Goal: Information Seeking & Learning: Learn about a topic

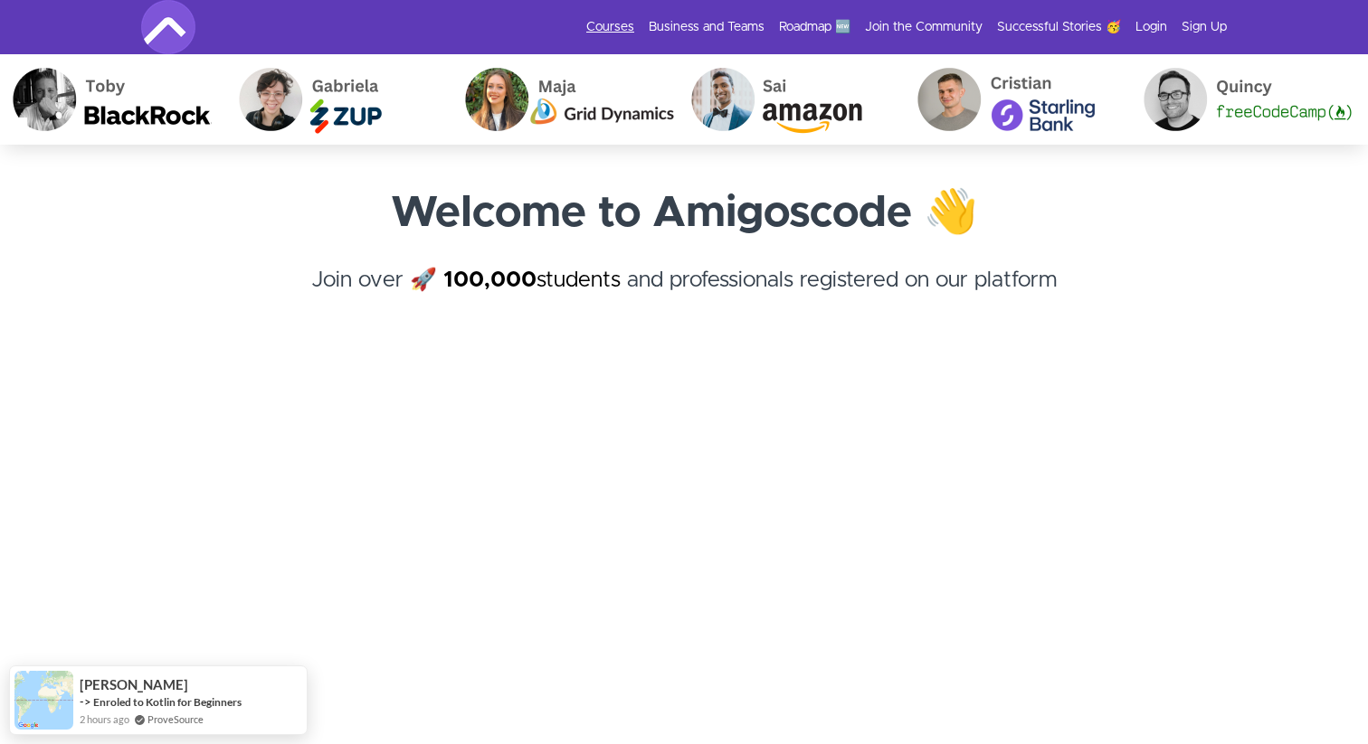
click at [622, 28] on link "Courses" at bounding box center [610, 27] width 48 height 18
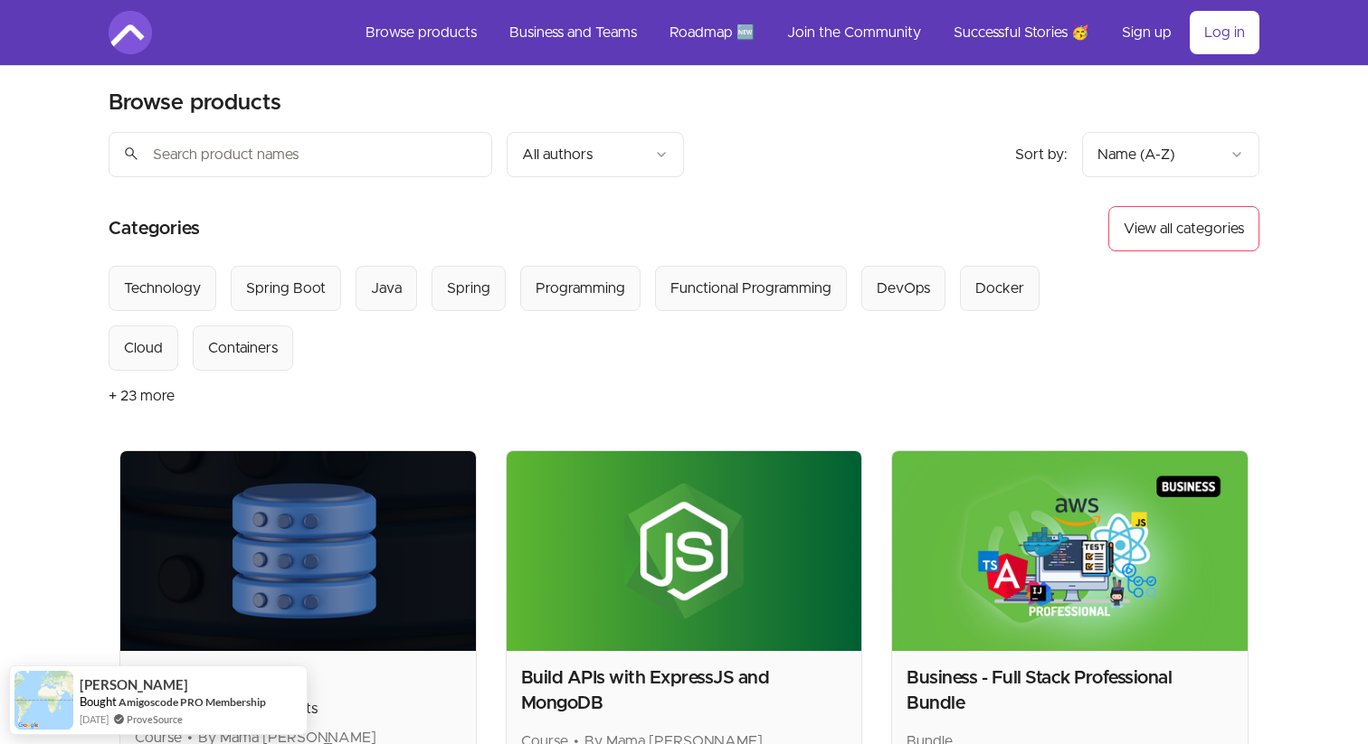
scroll to position [5, 0]
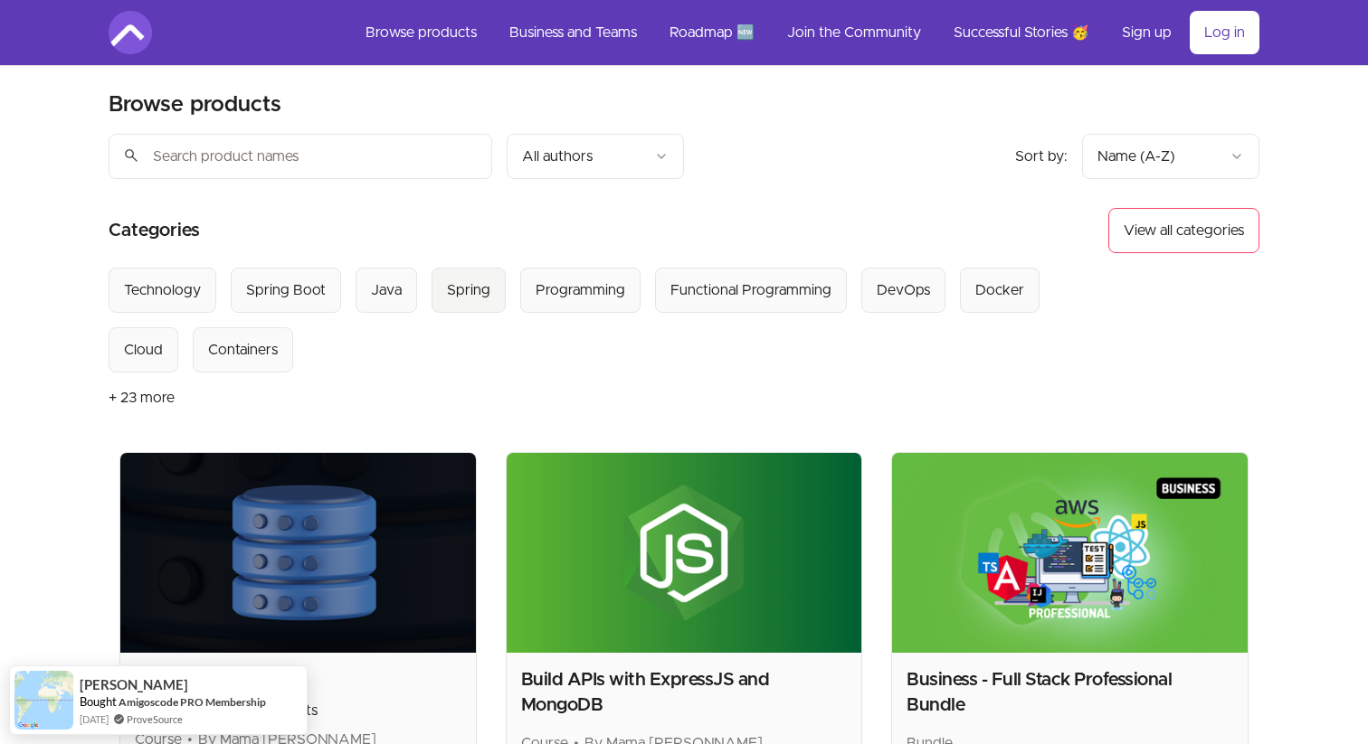
click at [464, 293] on div "Spring" at bounding box center [468, 290] width 43 height 22
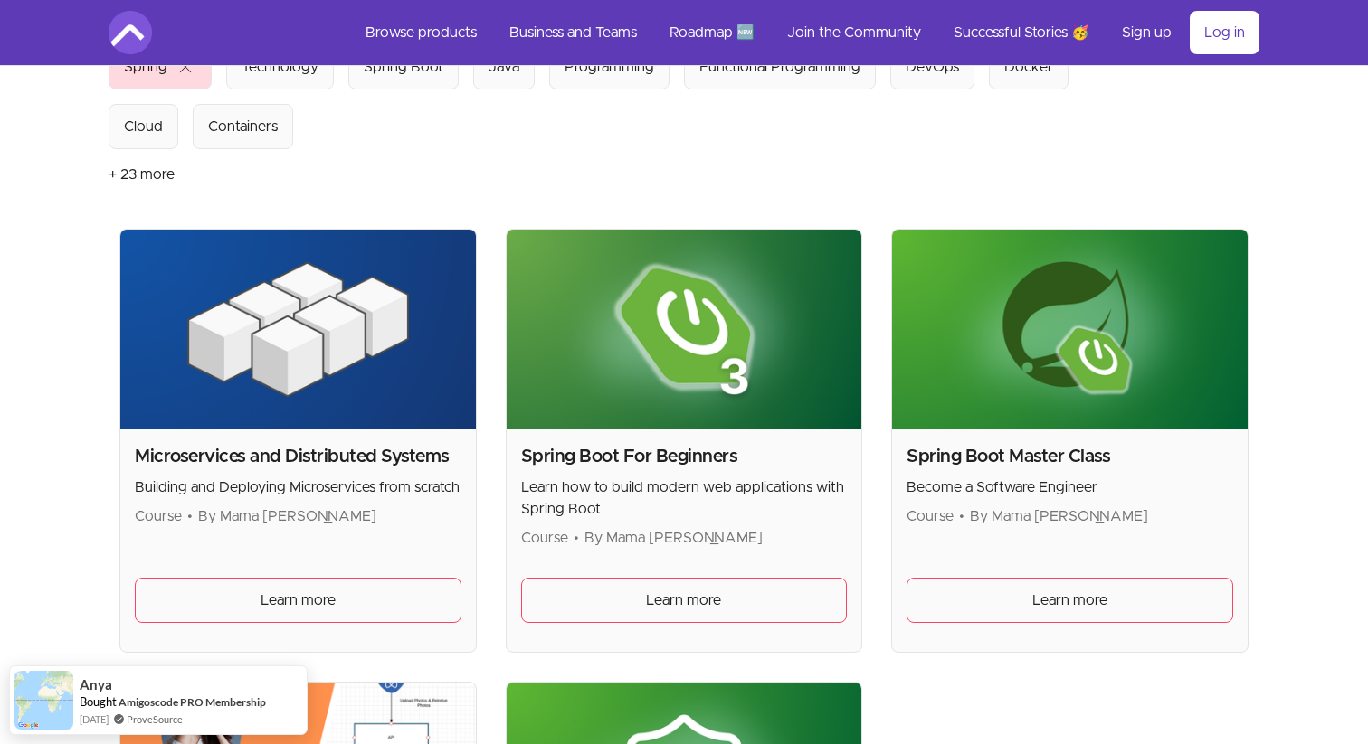
scroll to position [230, 0]
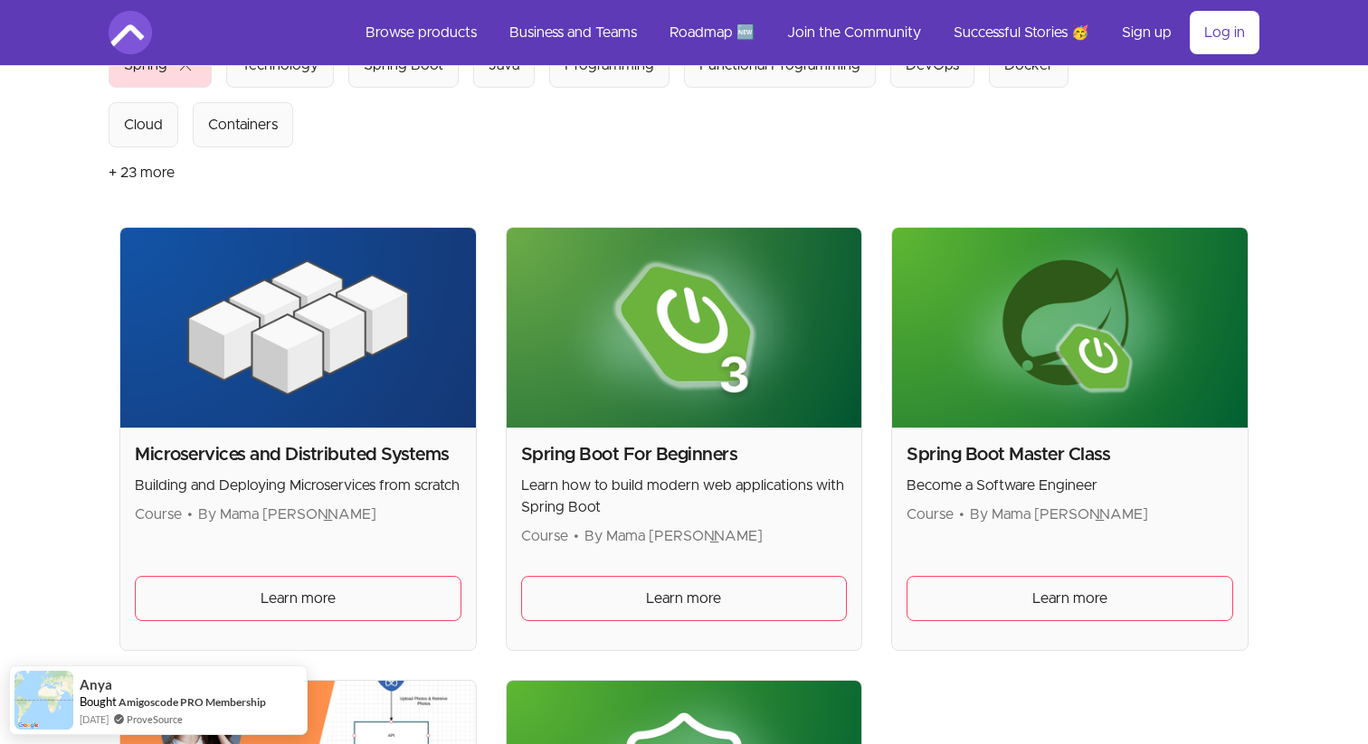
click at [1045, 421] on img at bounding box center [1069, 328] width 355 height 200
click at [1020, 459] on h2 "Spring Boot Master Class" at bounding box center [1069, 454] width 327 height 25
click at [1009, 603] on link "Learn more" at bounding box center [1069, 598] width 327 height 45
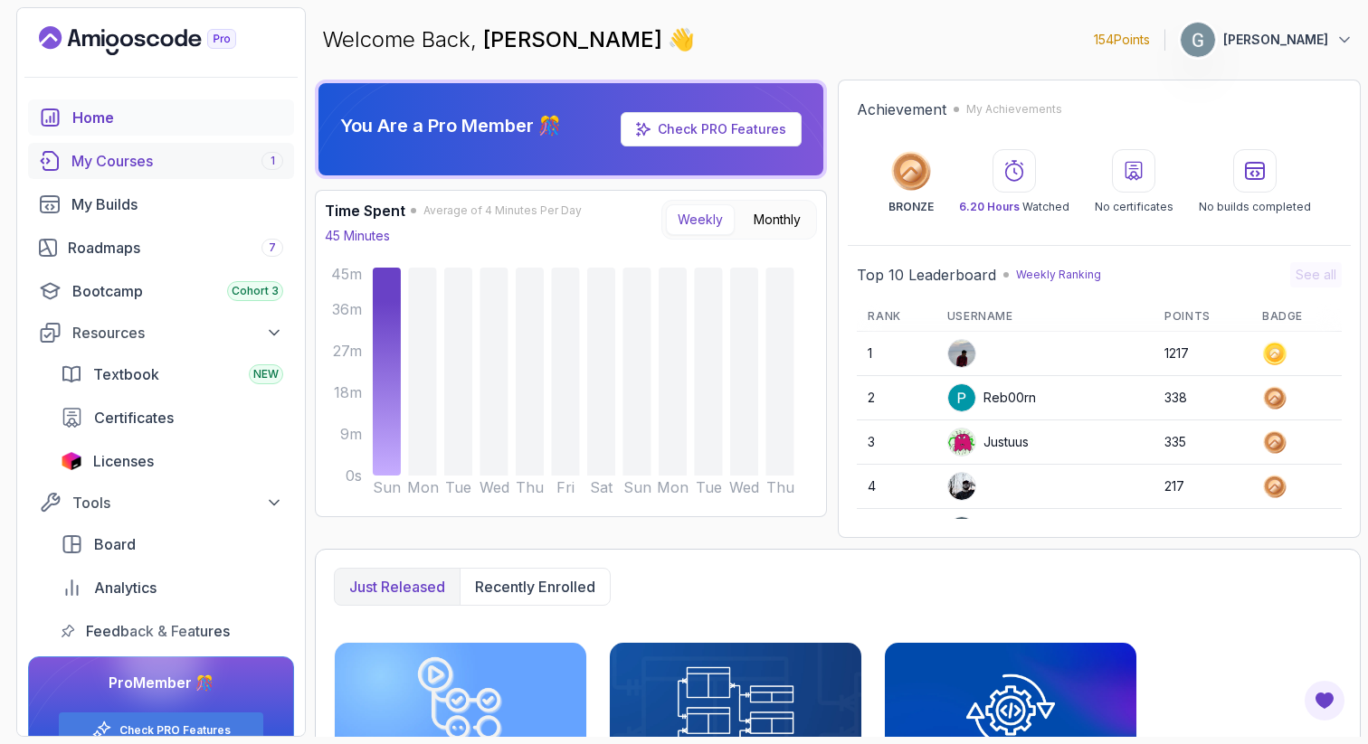
click at [152, 156] on div "My Courses 1" at bounding box center [177, 161] width 212 height 22
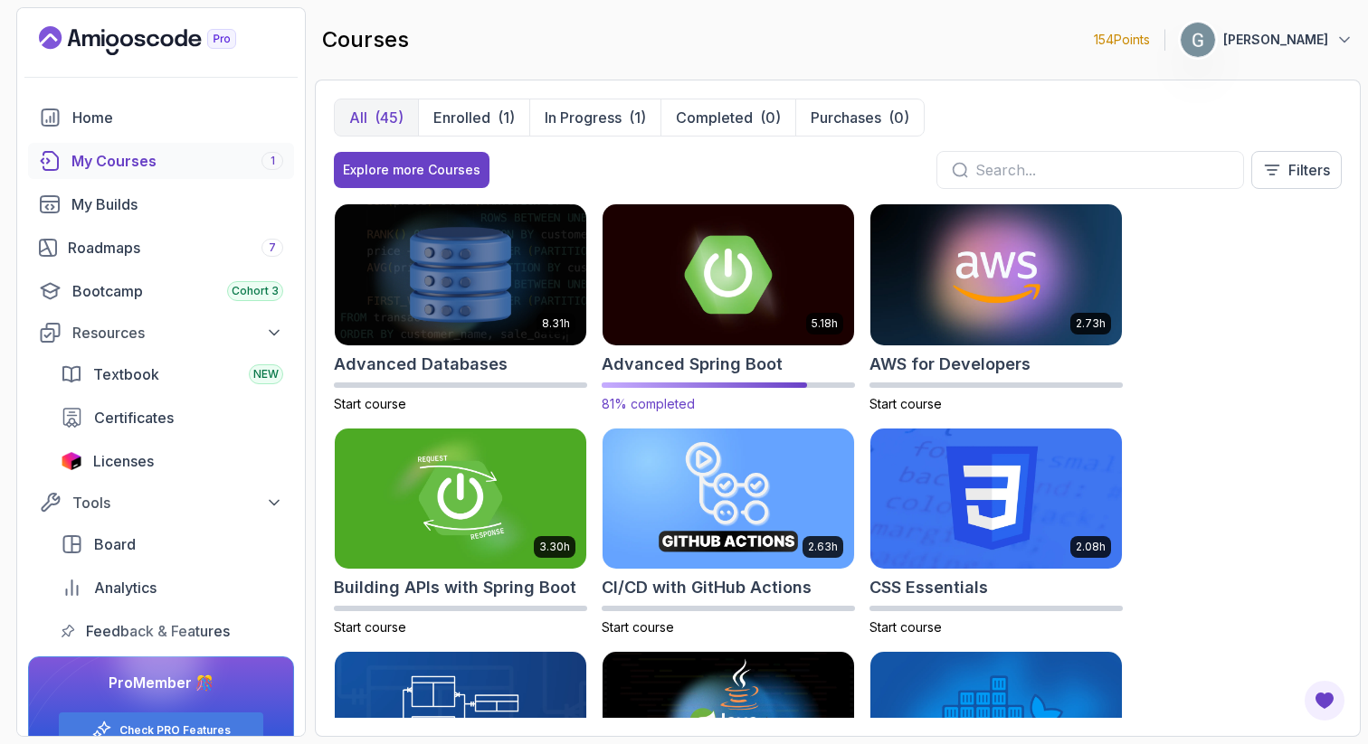
click at [724, 300] on img at bounding box center [728, 274] width 264 height 147
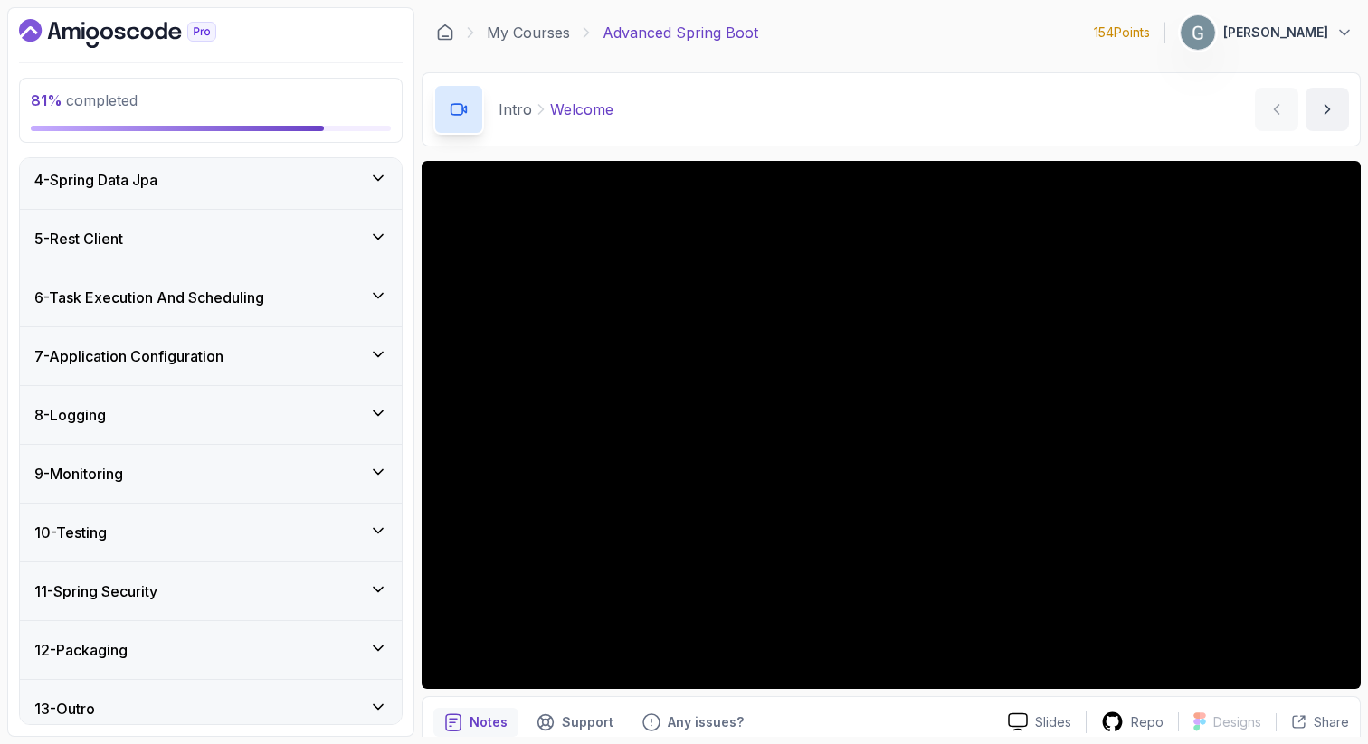
scroll to position [424, 0]
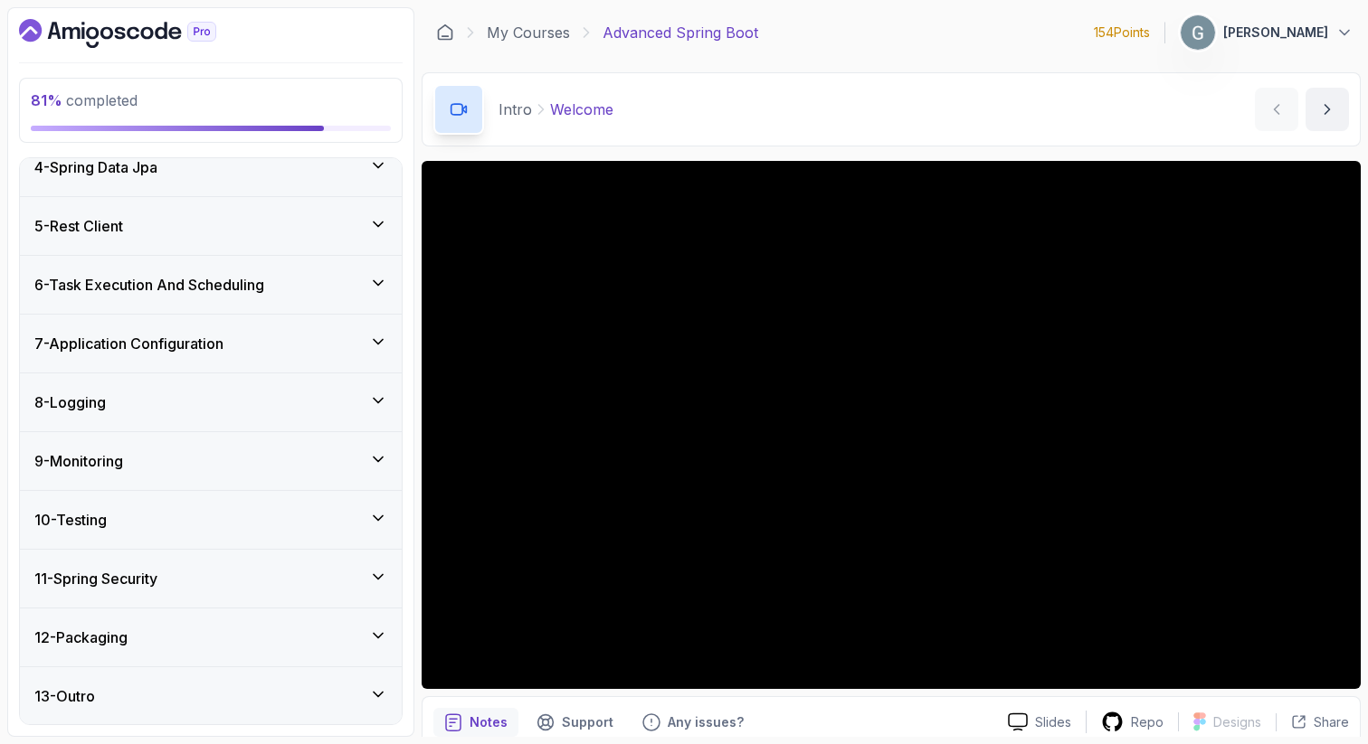
click at [209, 394] on div "8 - Logging" at bounding box center [210, 403] width 353 height 22
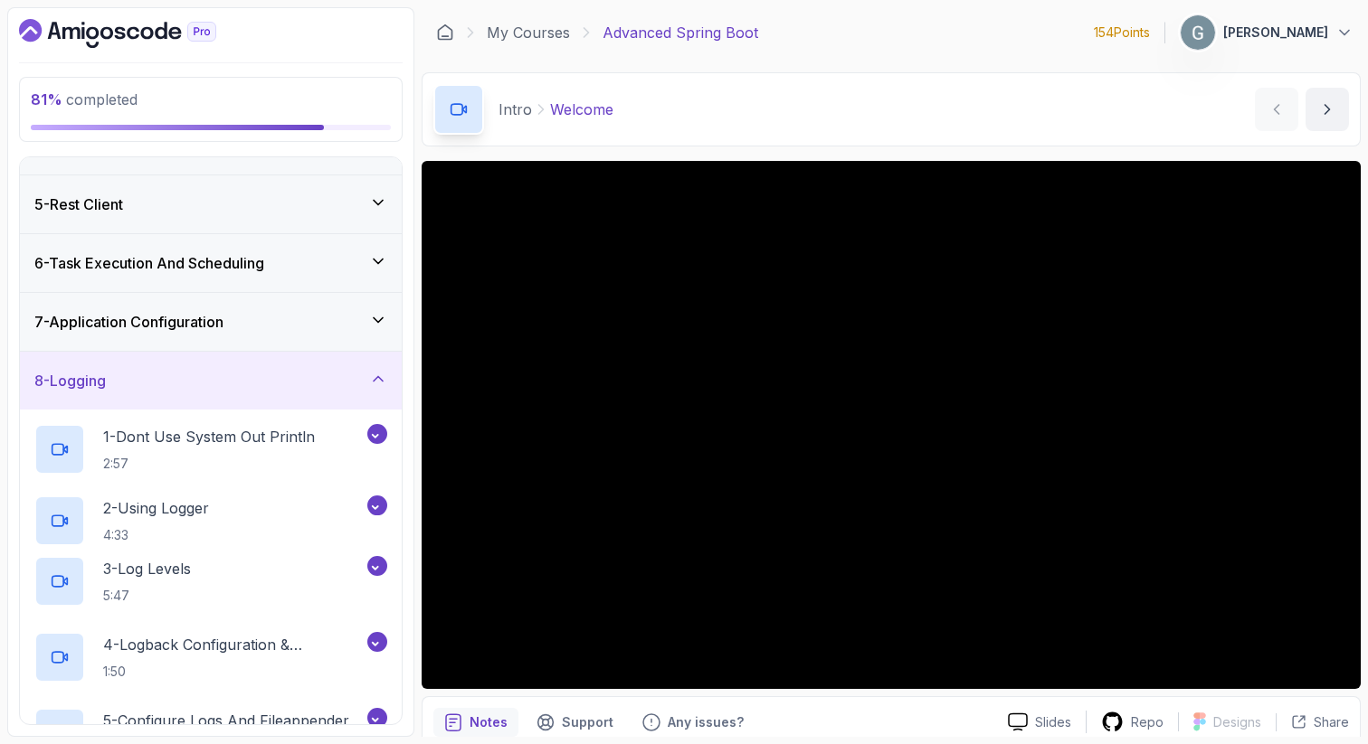
scroll to position [196, 0]
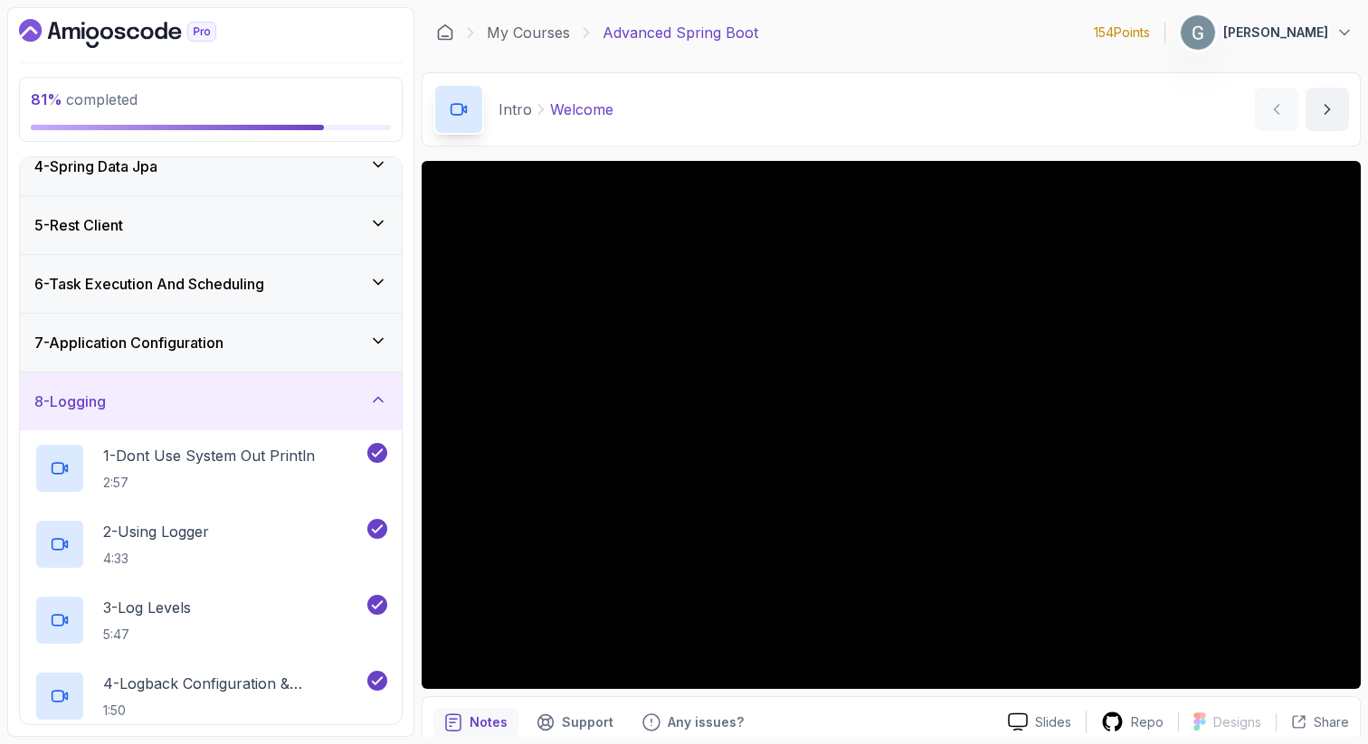
click at [214, 395] on div "8 - Logging" at bounding box center [210, 402] width 353 height 22
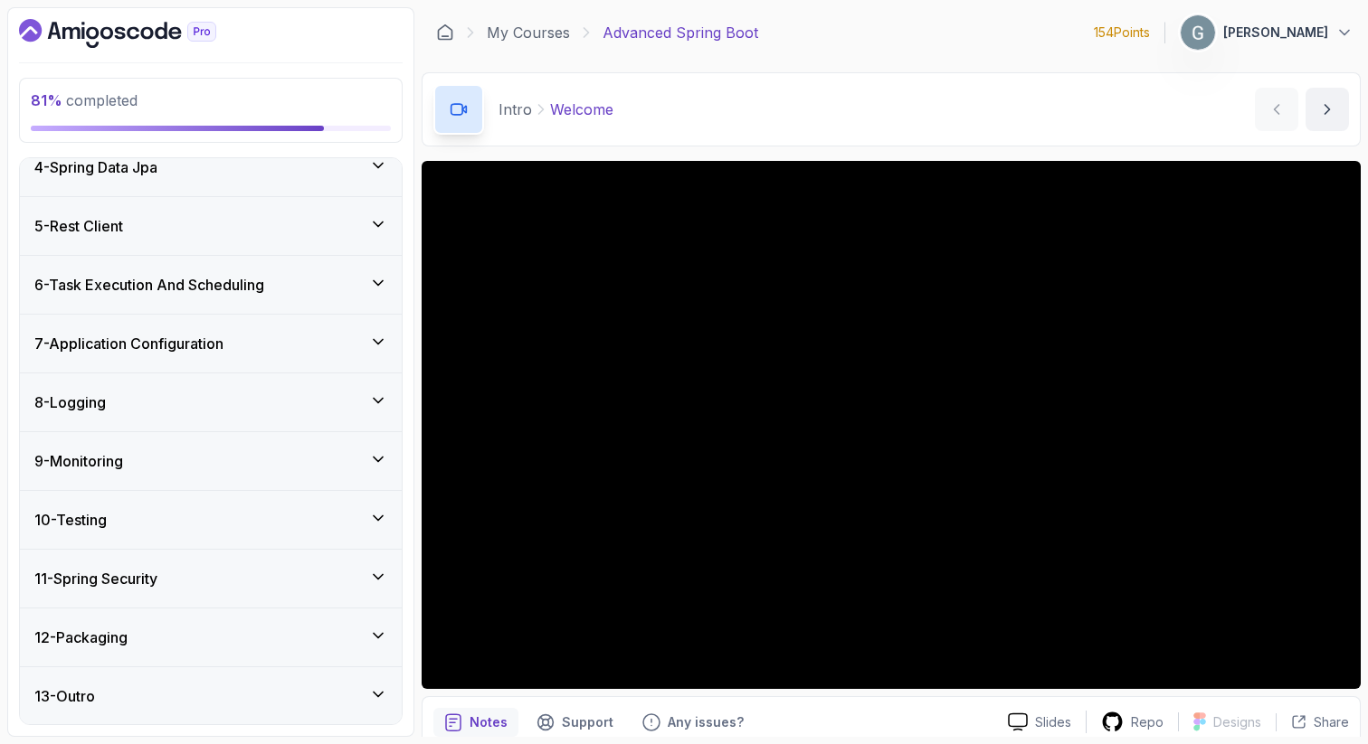
click at [158, 471] on div "9 - Monitoring" at bounding box center [211, 461] width 382 height 58
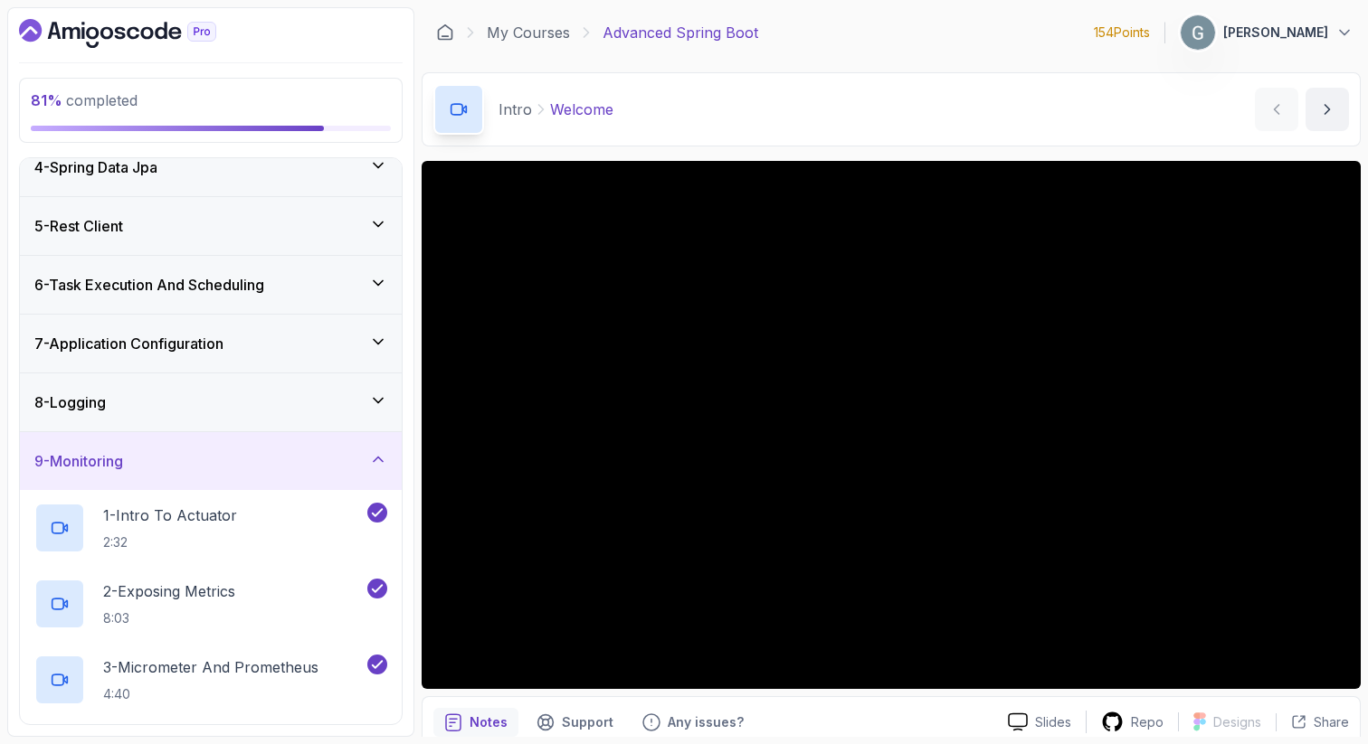
click at [158, 471] on div "9 - Monitoring" at bounding box center [211, 461] width 382 height 58
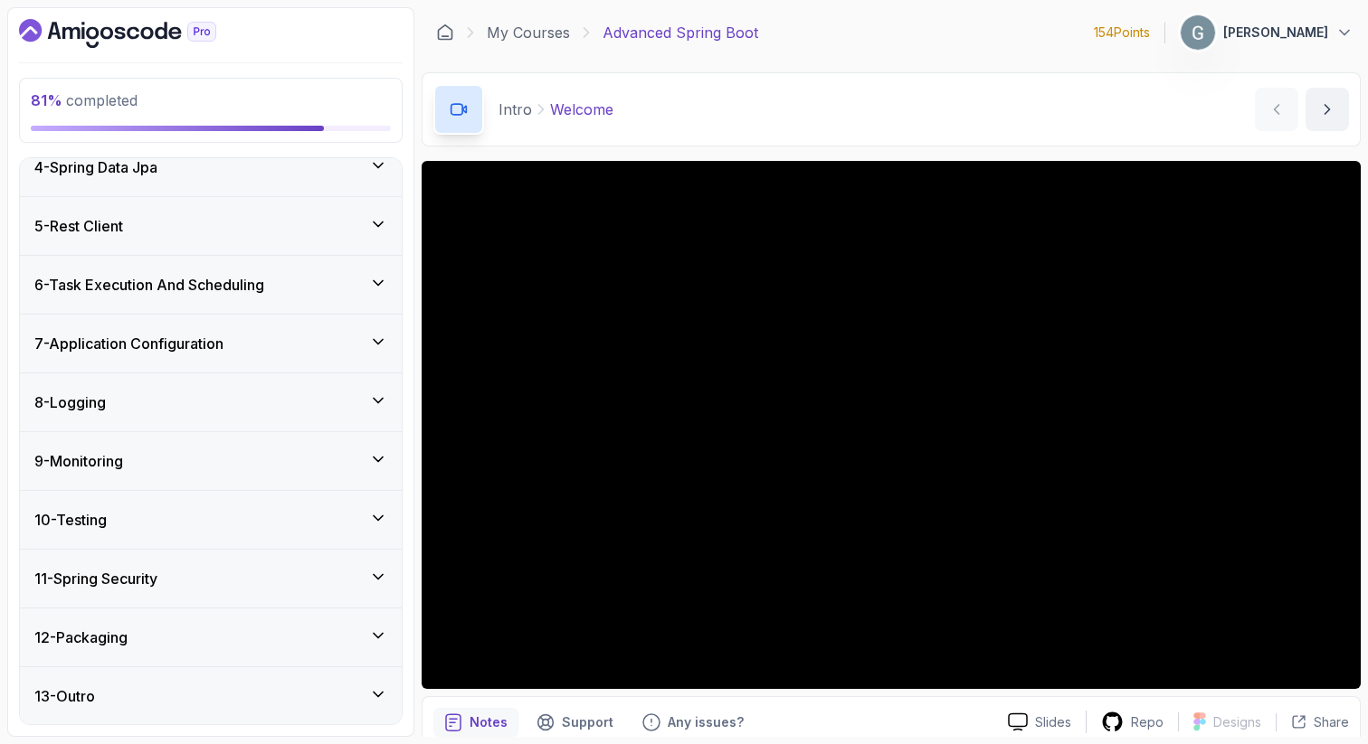
click at [158, 471] on div "9 - Monitoring" at bounding box center [211, 461] width 382 height 58
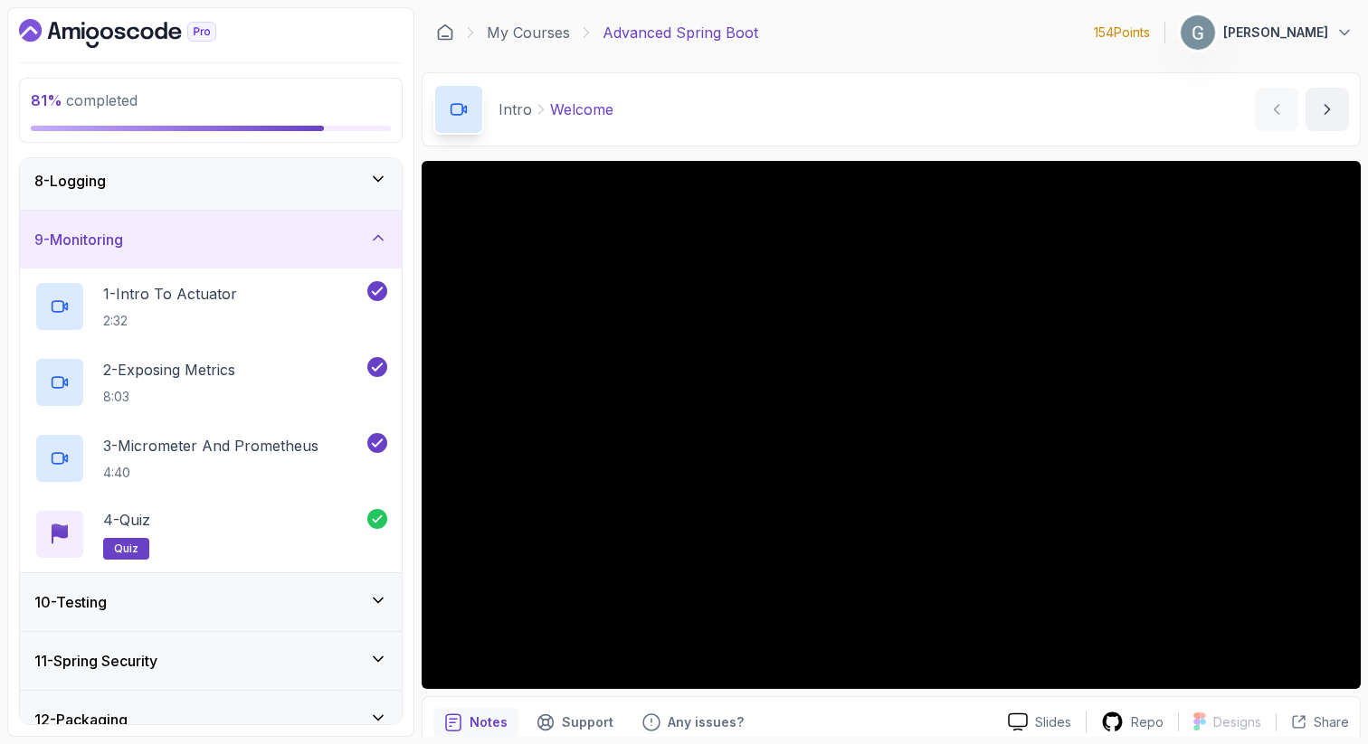
scroll to position [453, 0]
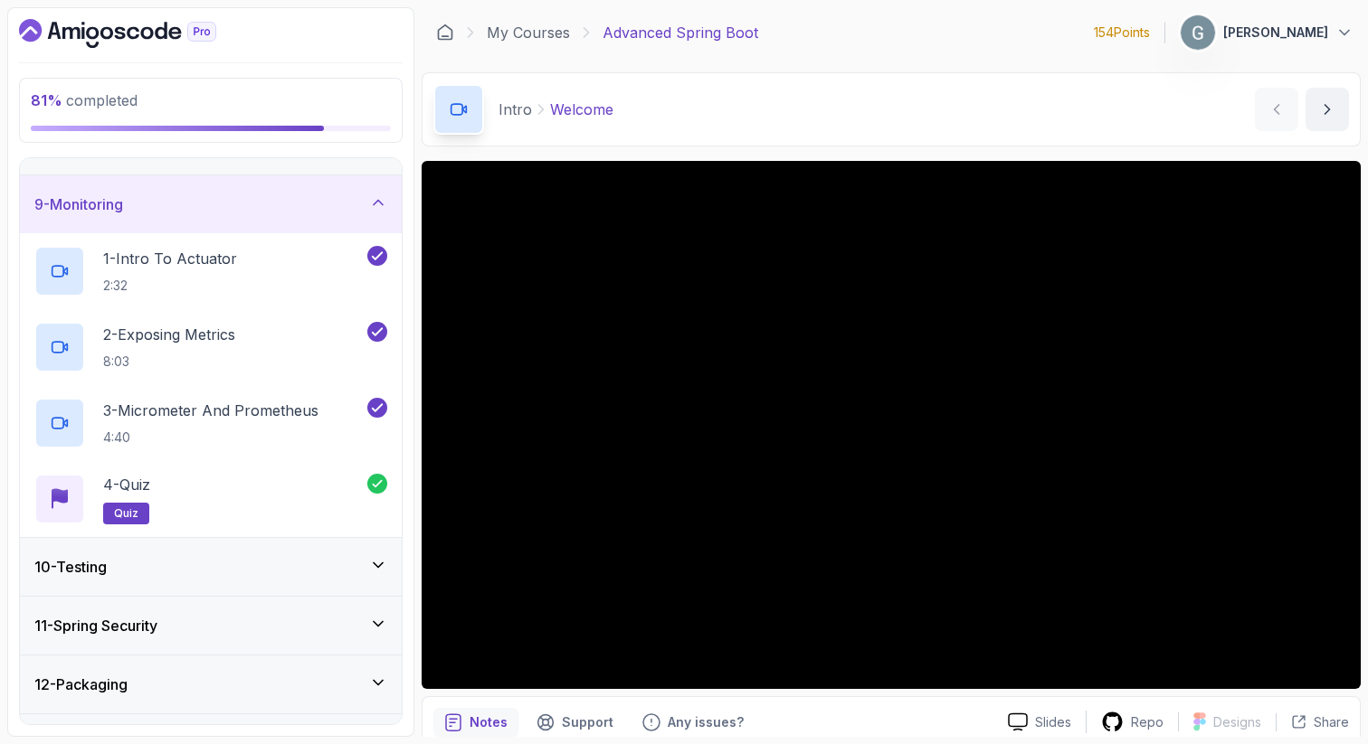
click at [142, 588] on div "10 - Testing" at bounding box center [211, 567] width 382 height 58
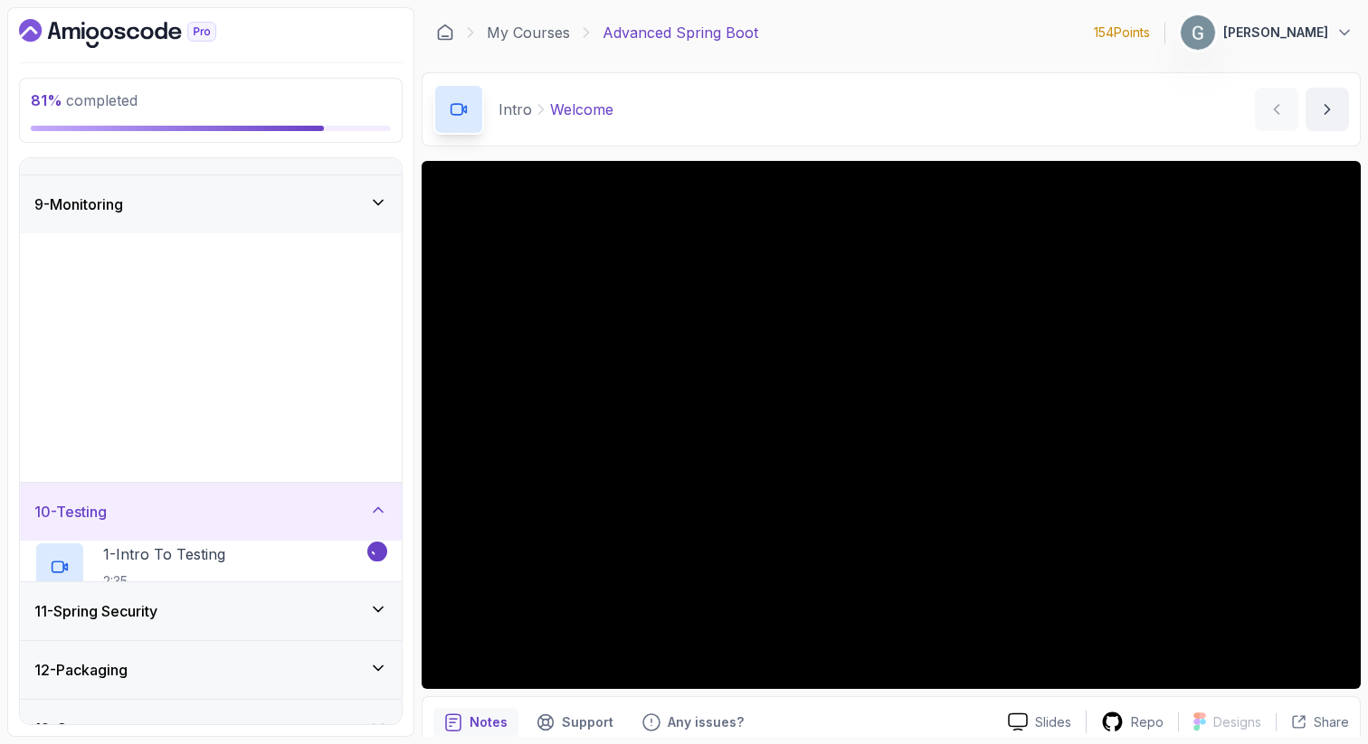
scroll to position [424, 0]
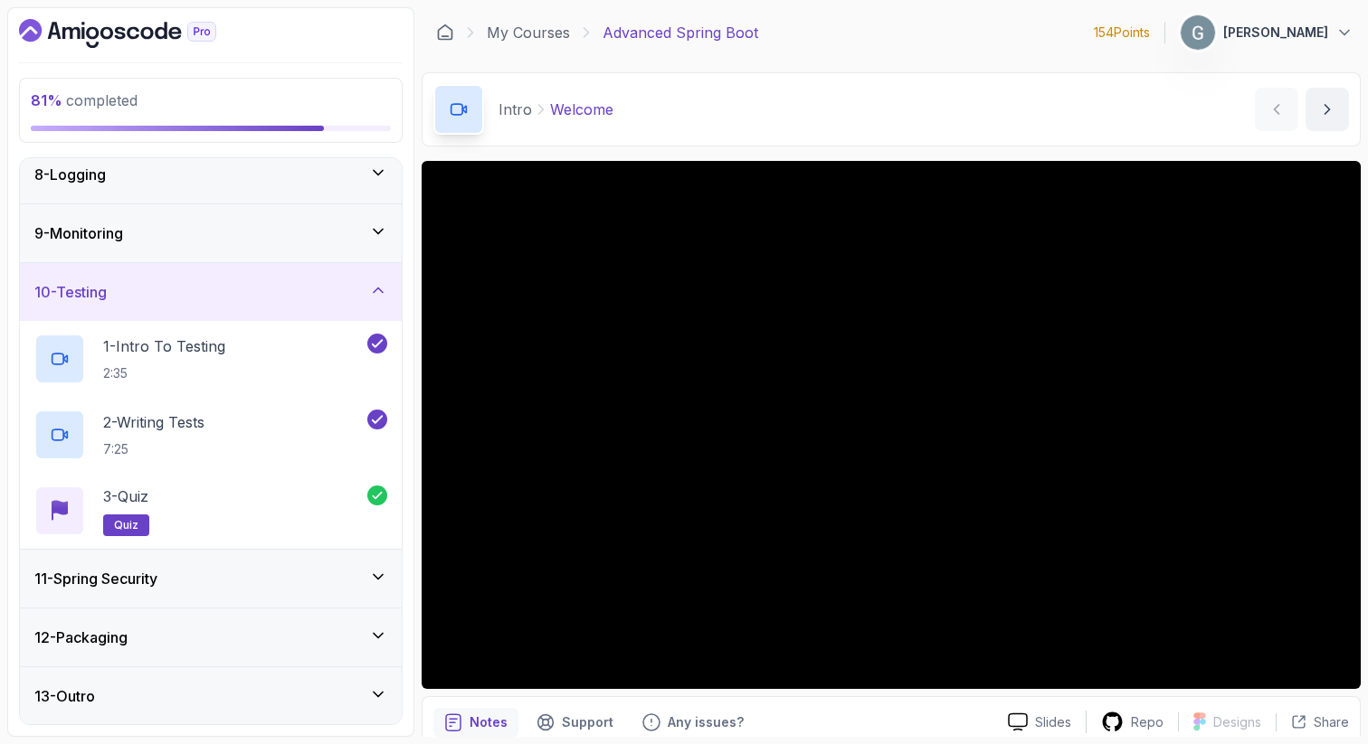
click at [142, 582] on h3 "11 - Spring Security" at bounding box center [95, 579] width 123 height 22
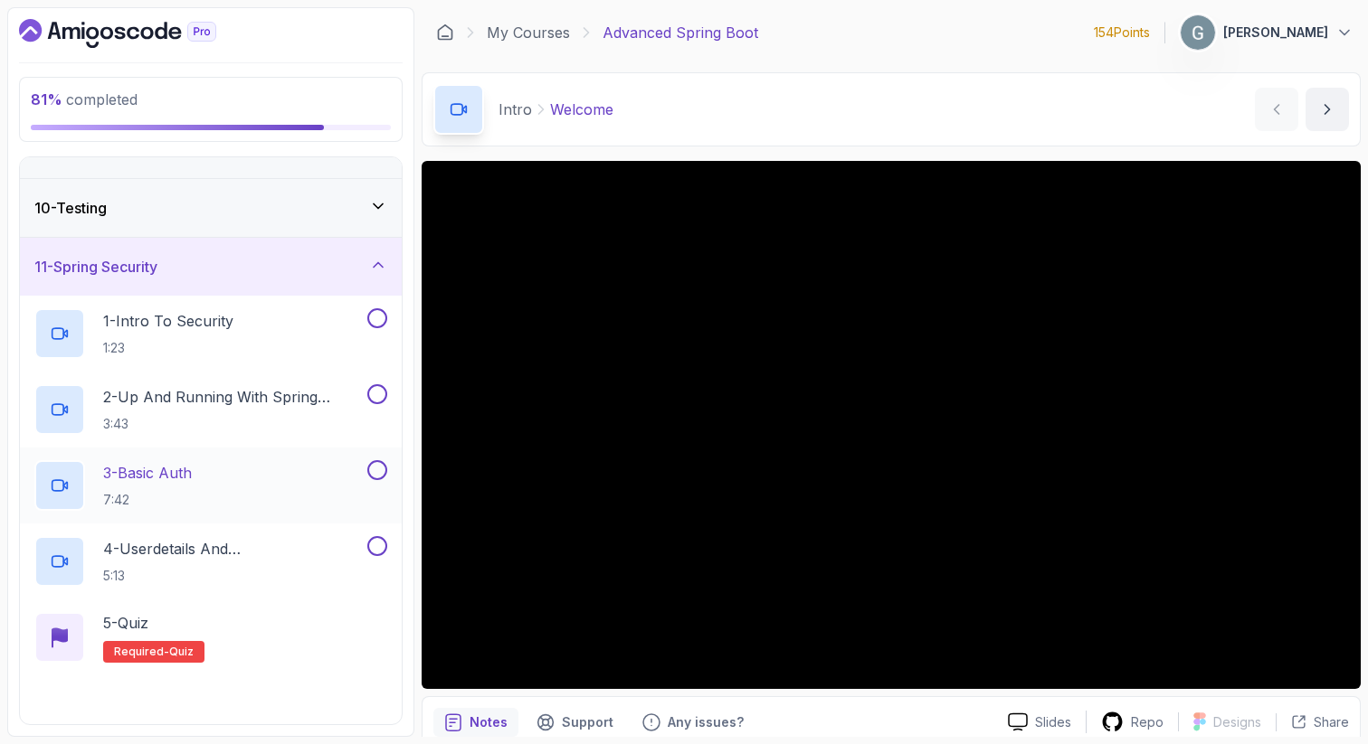
scroll to position [519, 0]
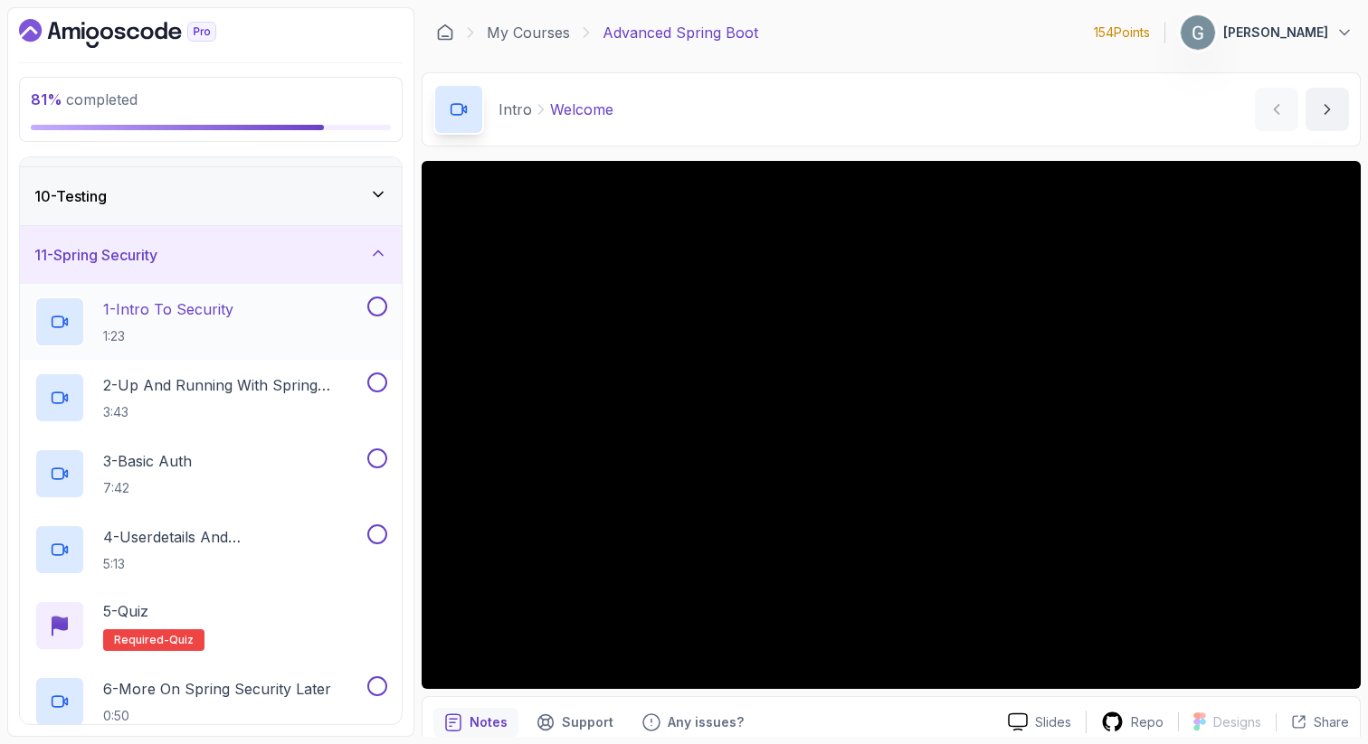
click at [213, 301] on p "1 - Intro To Security" at bounding box center [168, 309] width 130 height 22
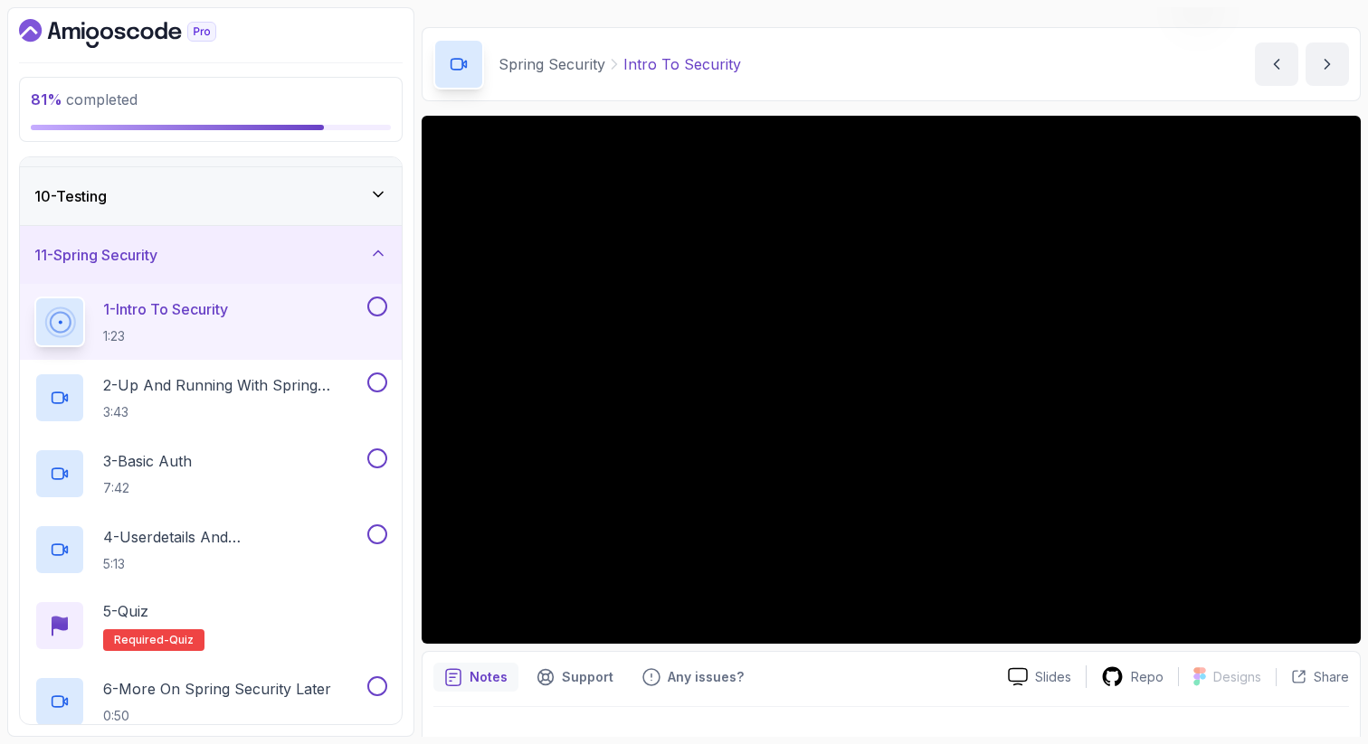
scroll to position [78, 0]
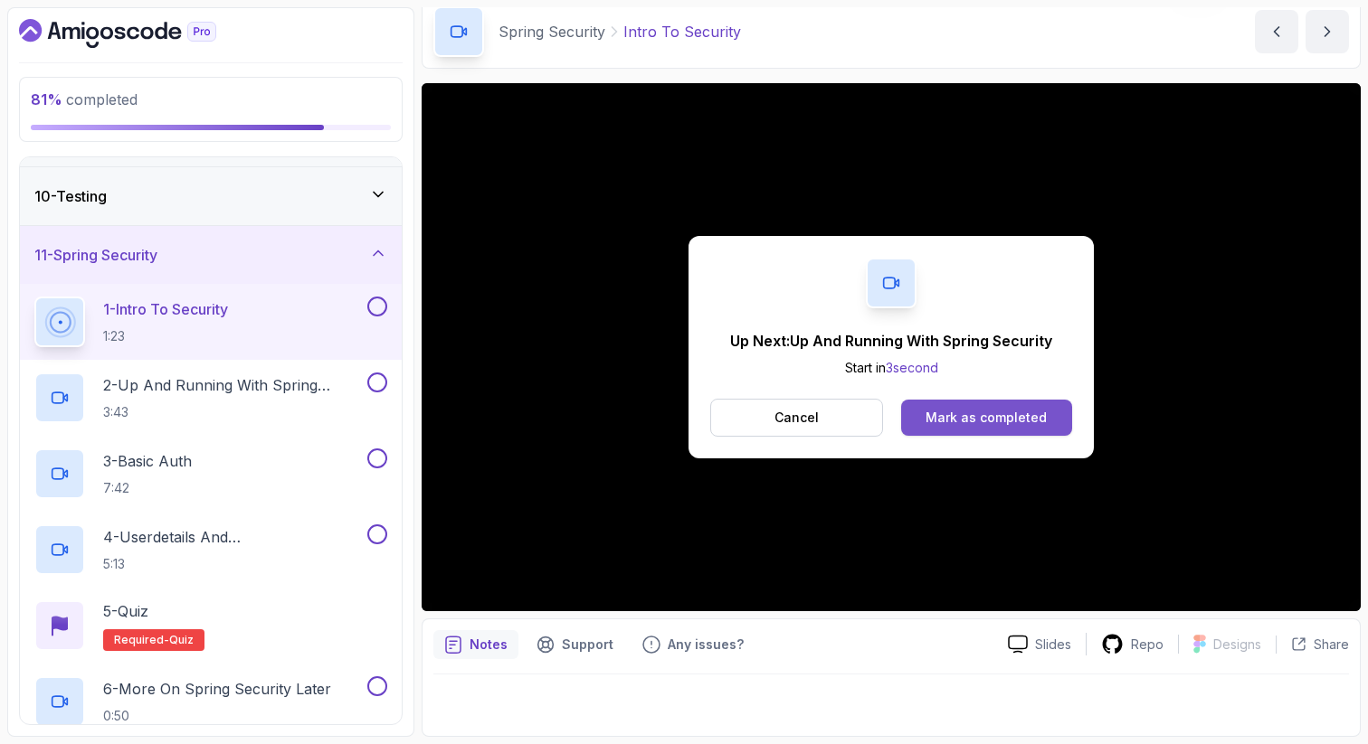
click at [963, 423] on div "Mark as completed" at bounding box center [985, 418] width 121 height 18
